Goal: Task Accomplishment & Management: Use online tool/utility

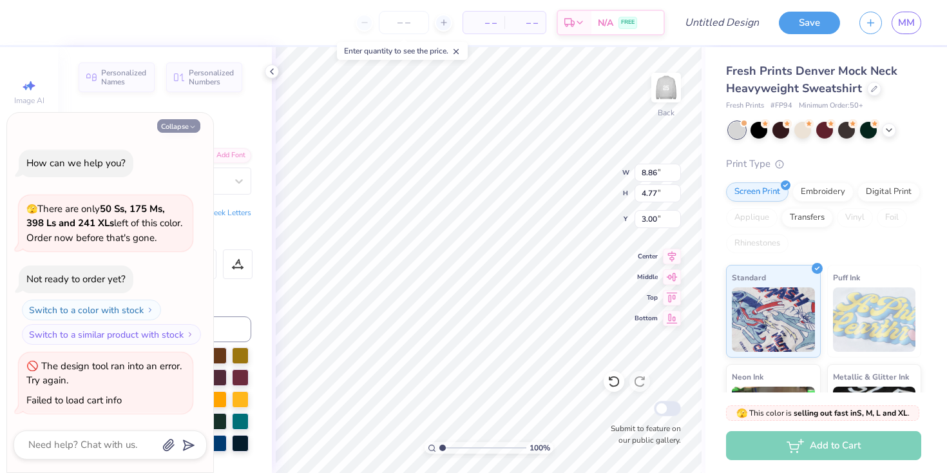
click at [191, 129] on icon "button" at bounding box center [193, 127] width 8 height 8
type textarea "x"
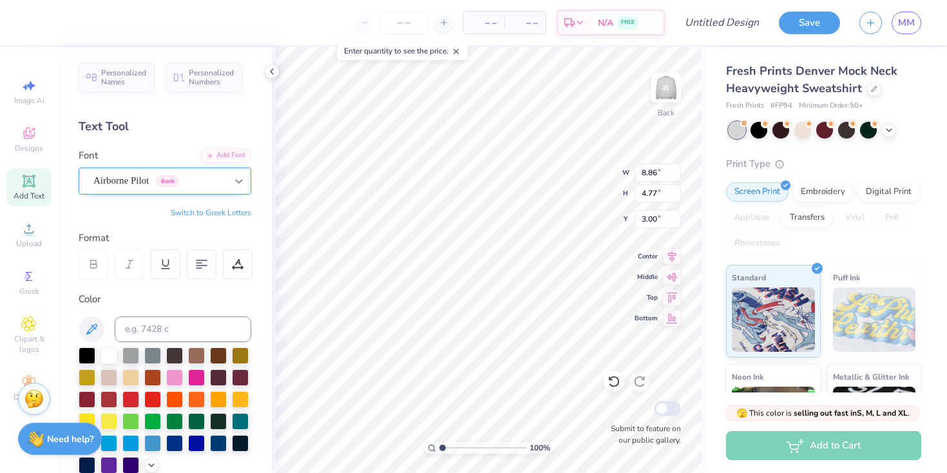
click at [229, 179] on div at bounding box center [238, 180] width 23 height 23
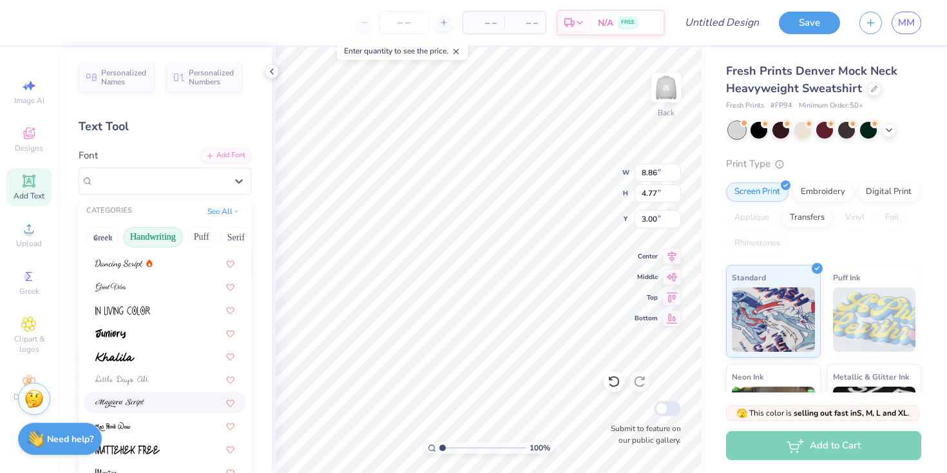
scroll to position [292, 0]
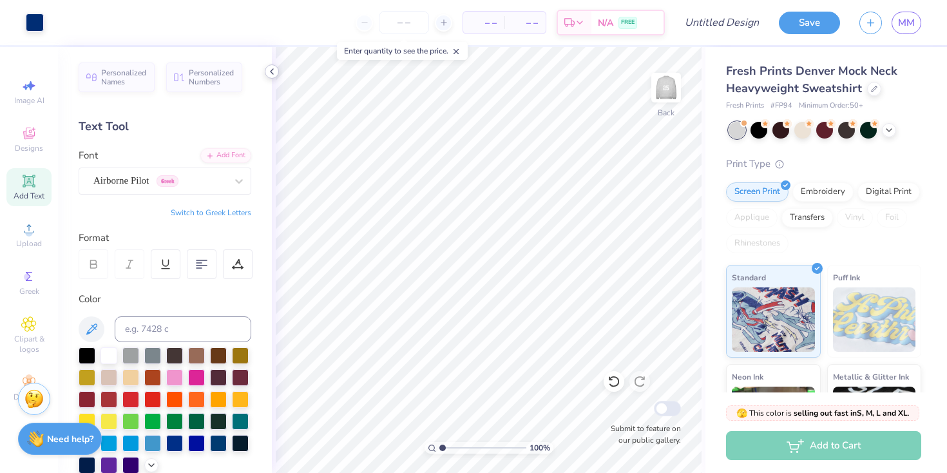
click at [274, 73] on icon at bounding box center [272, 71] width 10 height 10
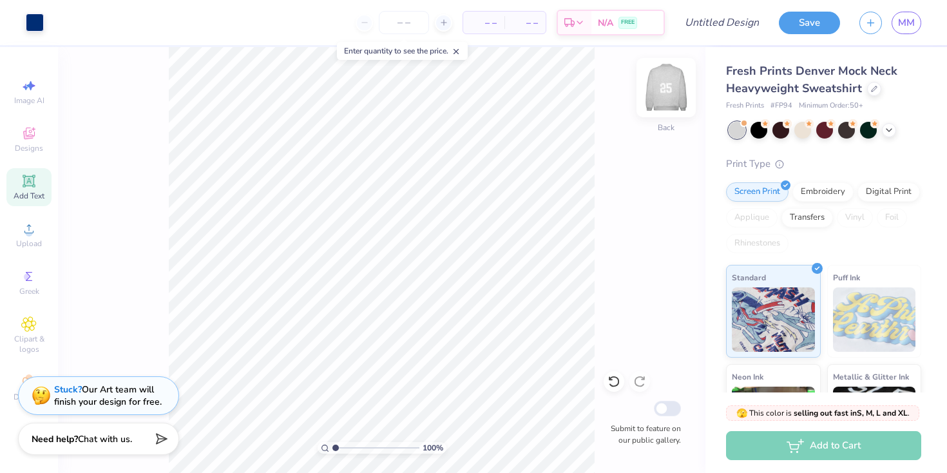
click at [674, 81] on img at bounding box center [666, 88] width 52 height 52
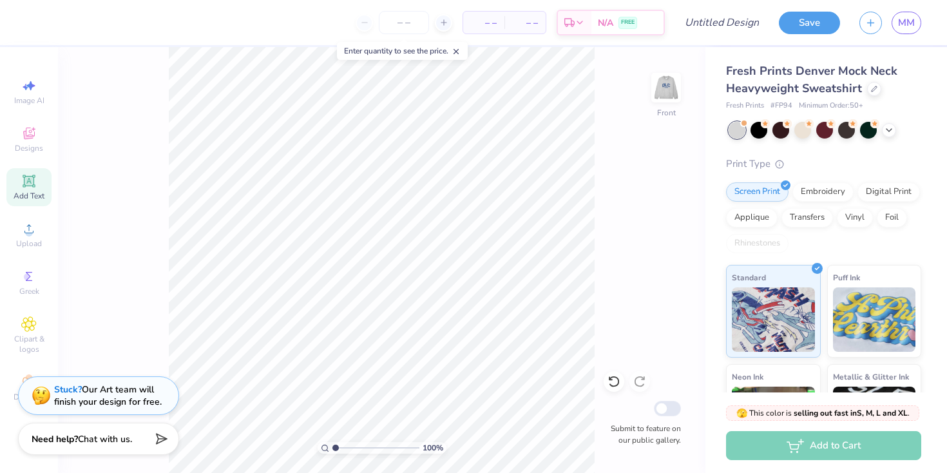
click at [602, 145] on div "100 % Front Submit to feature on our public gallery." at bounding box center [381, 260] width 647 height 426
click at [658, 87] on img at bounding box center [666, 88] width 52 height 52
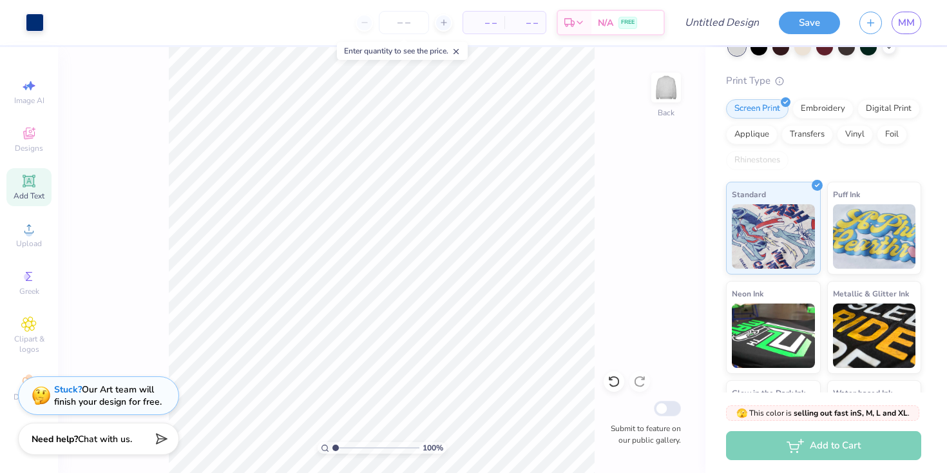
scroll to position [0, 0]
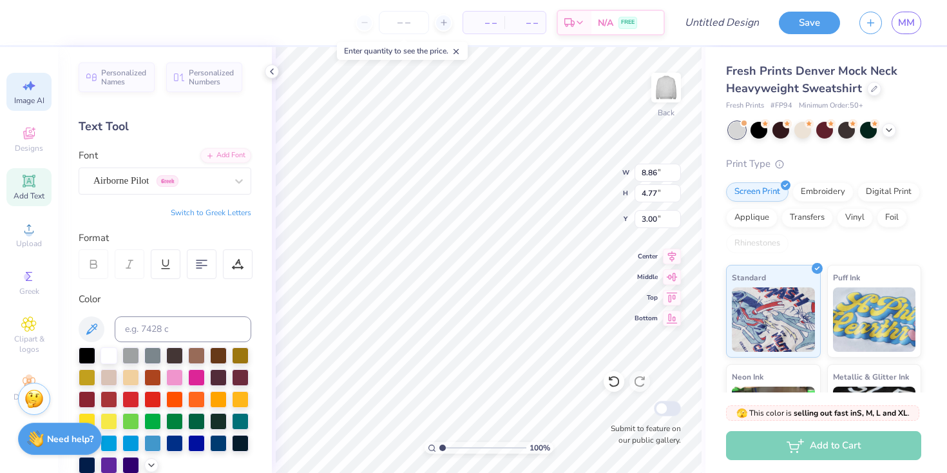
click at [39, 90] on div "Image AI" at bounding box center [28, 92] width 45 height 38
select select "4"
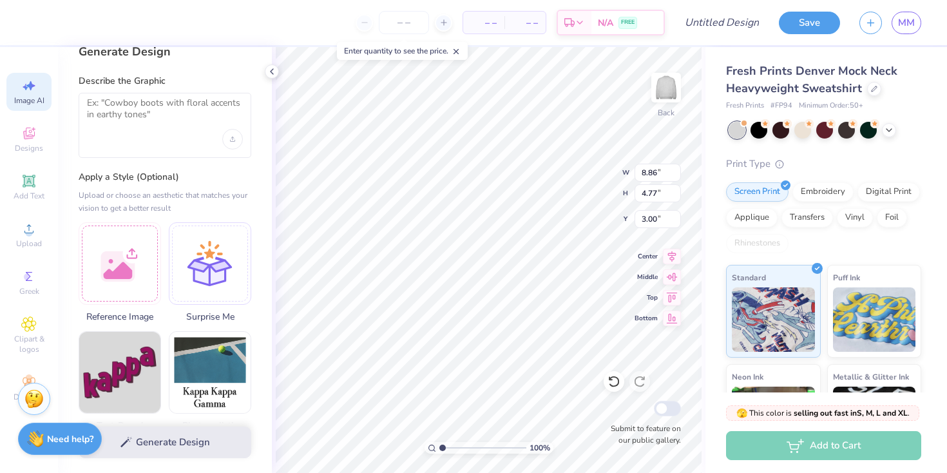
scroll to position [21, 0]
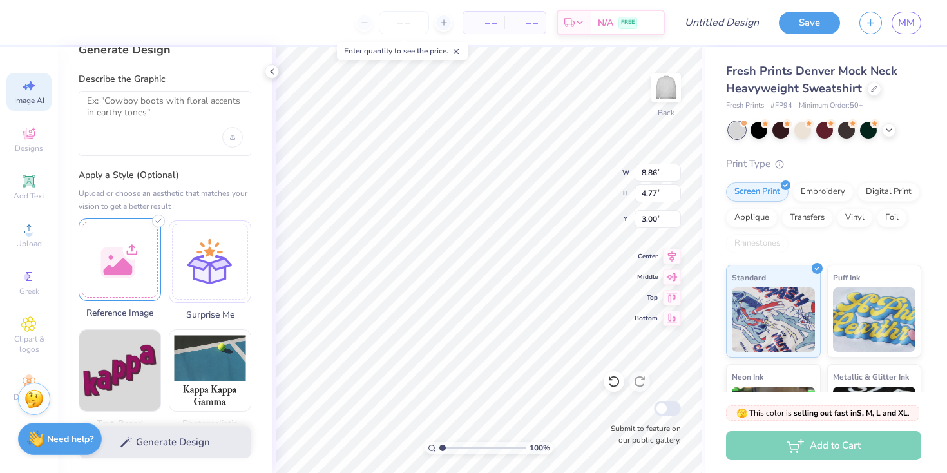
click at [108, 269] on div at bounding box center [120, 259] width 82 height 82
click at [119, 251] on div at bounding box center [120, 259] width 82 height 82
click at [146, 263] on div at bounding box center [120, 259] width 82 height 82
click at [129, 260] on div at bounding box center [120, 259] width 82 height 82
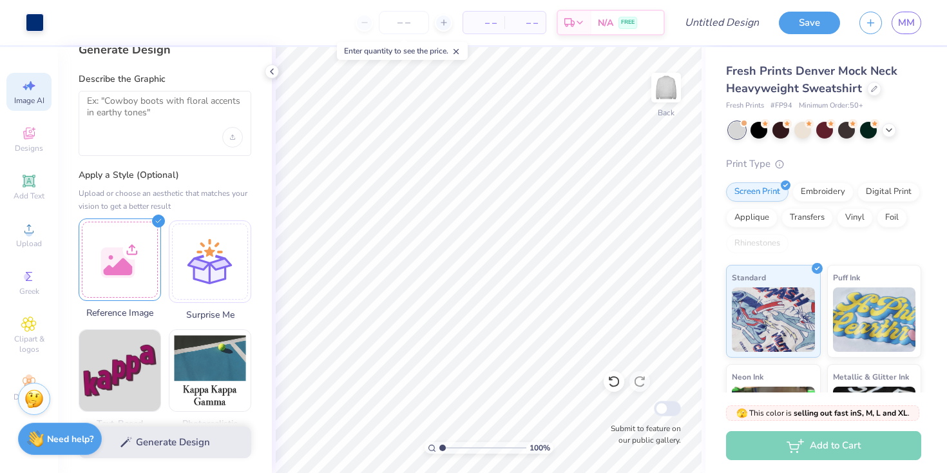
click at [115, 254] on div at bounding box center [120, 259] width 82 height 82
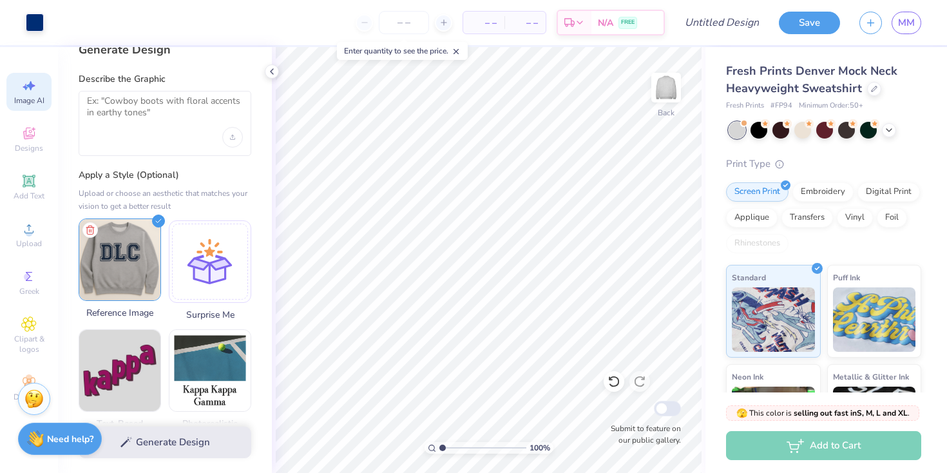
click at [129, 267] on img at bounding box center [119, 259] width 81 height 81
click at [190, 436] on div "Generate Design" at bounding box center [165, 442] width 214 height 62
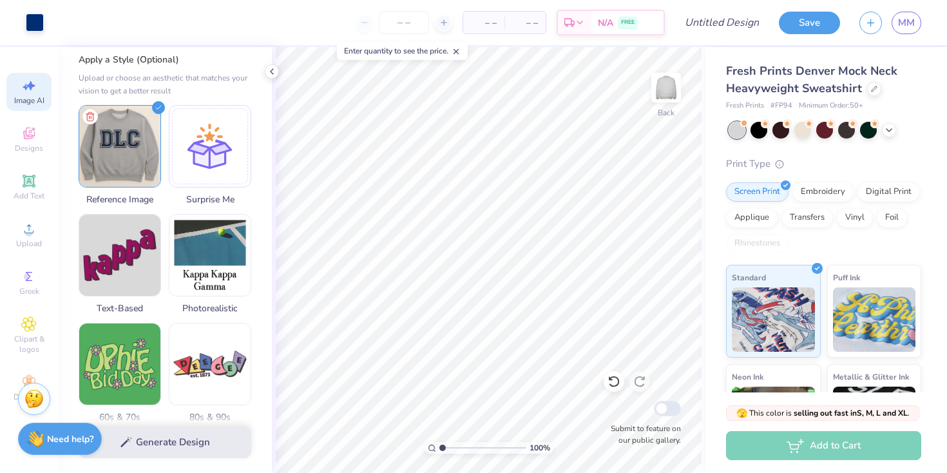
scroll to position [149, 0]
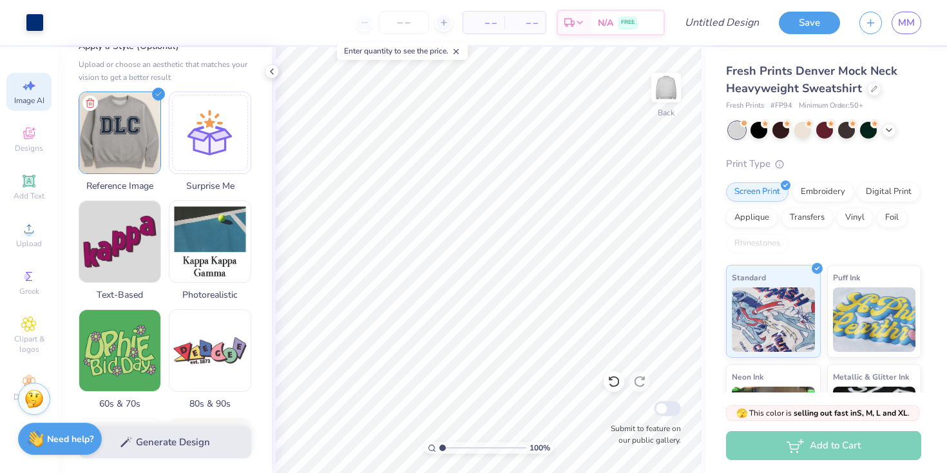
click at [166, 446] on div "Generate Design" at bounding box center [165, 442] width 214 height 62
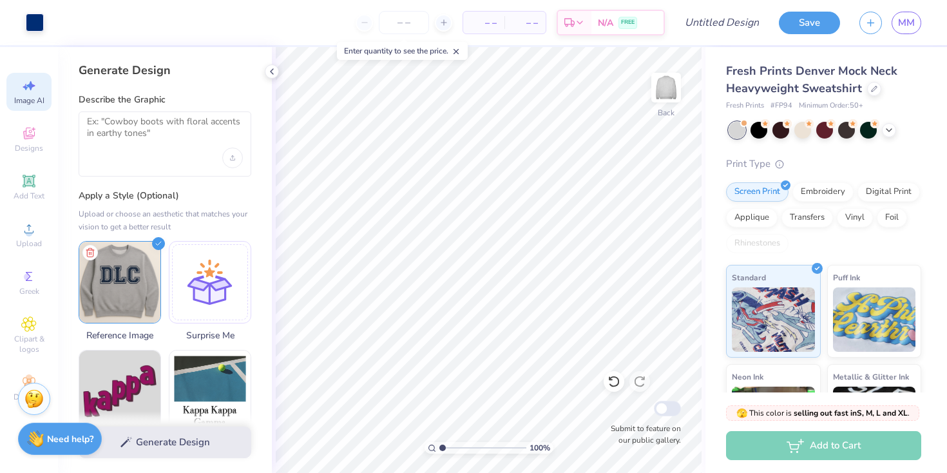
click at [193, 166] on div at bounding box center [165, 143] width 173 height 65
click at [182, 147] on textarea at bounding box center [165, 132] width 156 height 32
click at [274, 70] on icon at bounding box center [272, 71] width 10 height 10
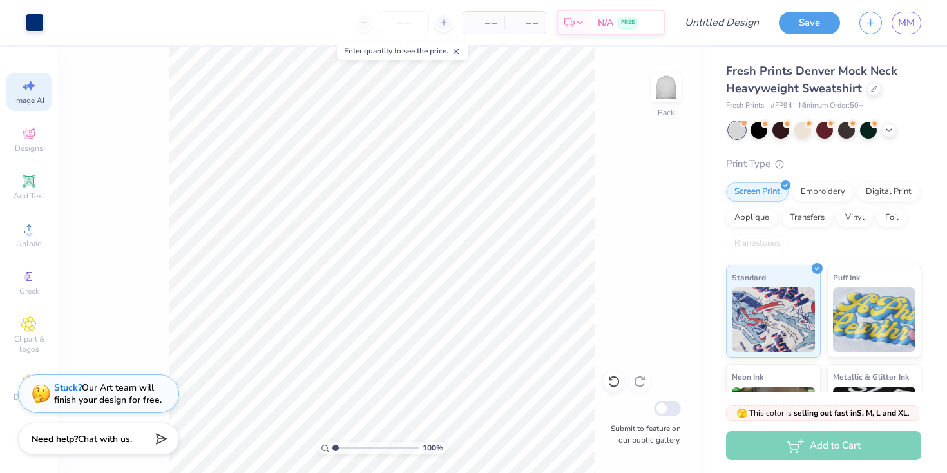
click at [131, 403] on div "Stuck? Our Art team will finish your design for free." at bounding box center [108, 393] width 108 height 24
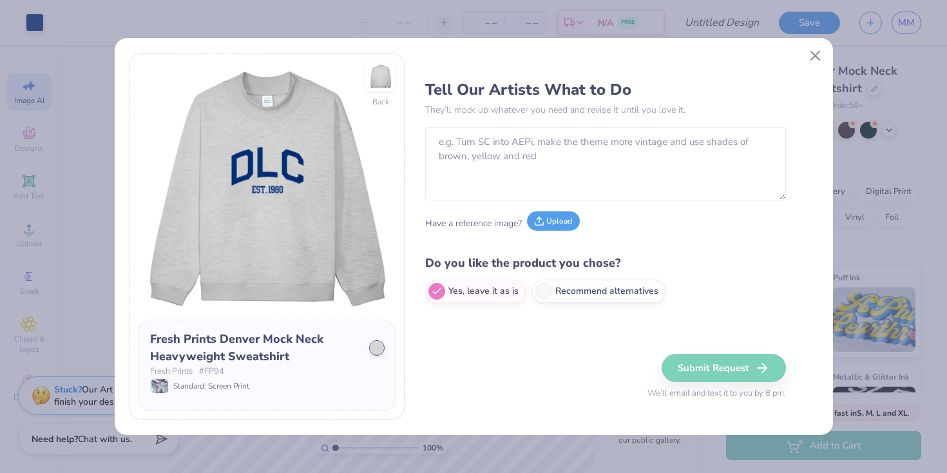
click at [559, 220] on button "Upload" at bounding box center [553, 220] width 53 height 19
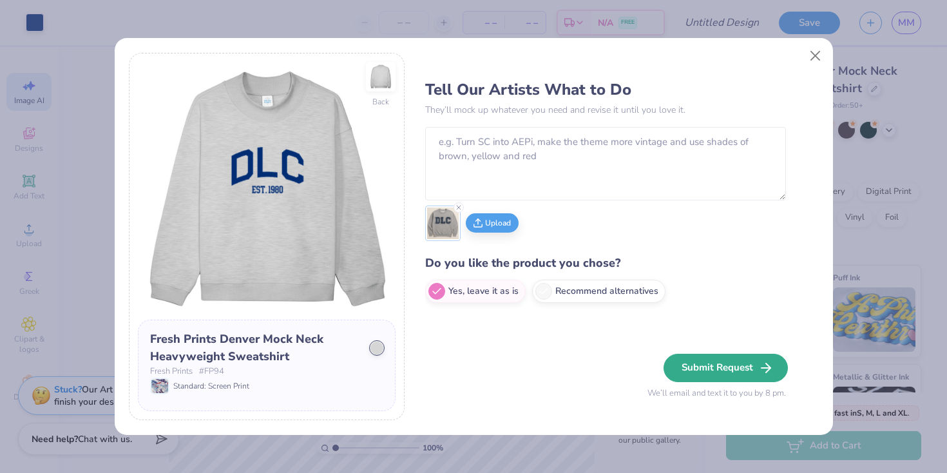
click at [700, 358] on button "Submit Request" at bounding box center [725, 368] width 124 height 28
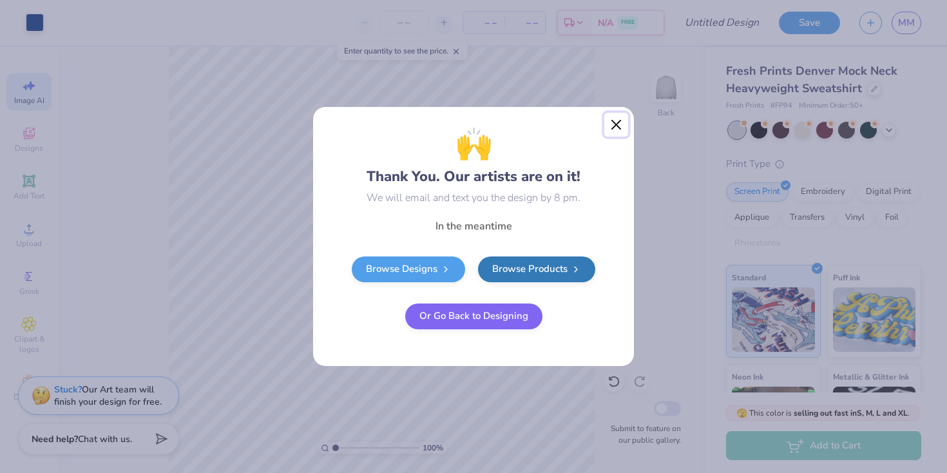
click at [618, 131] on button "Close" at bounding box center [616, 125] width 24 height 24
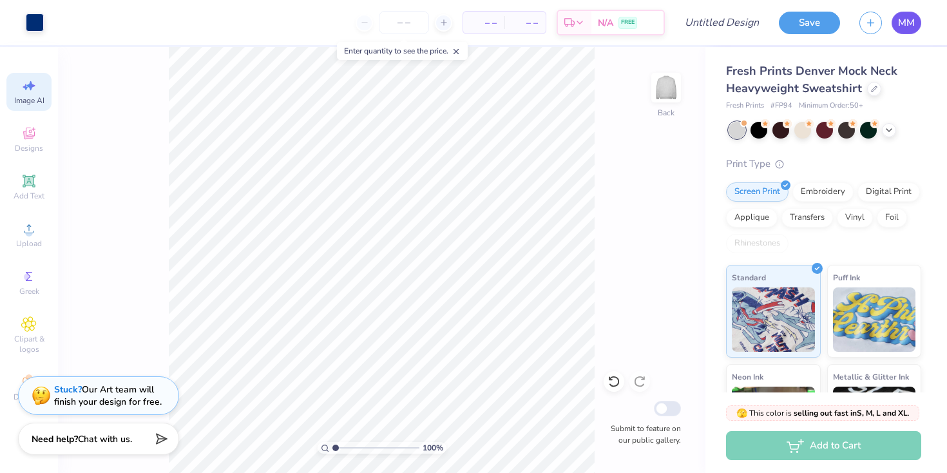
click at [906, 26] on span "MM" at bounding box center [906, 22] width 17 height 15
click at [912, 17] on span "MM" at bounding box center [906, 22] width 17 height 15
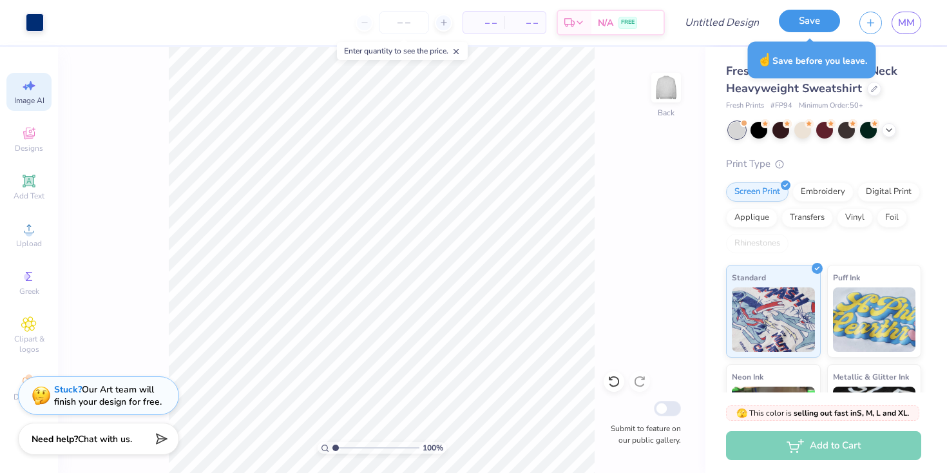
click at [815, 20] on button "Save" at bounding box center [809, 21] width 61 height 23
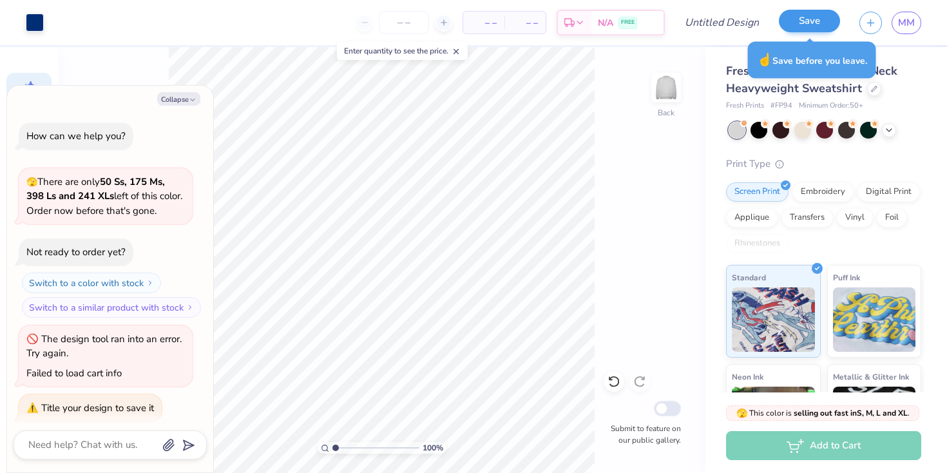
scroll to position [8, 0]
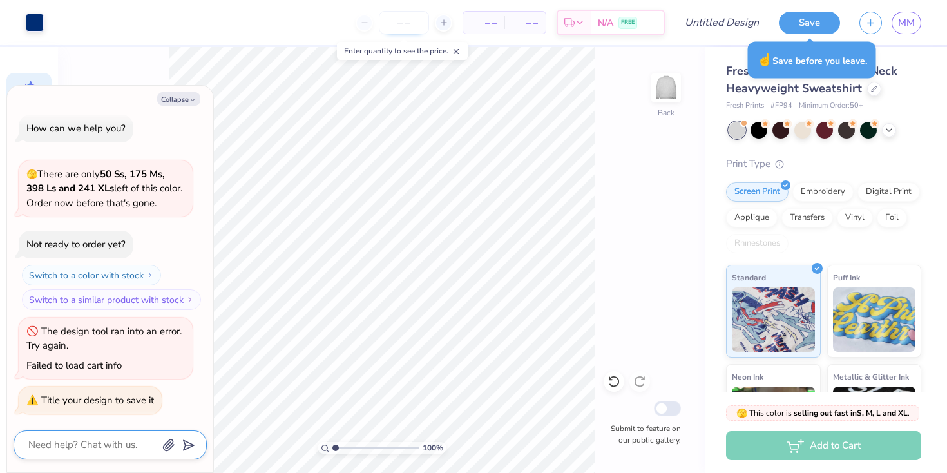
type textarea "x"
